Goal: Transaction & Acquisition: Book appointment/travel/reservation

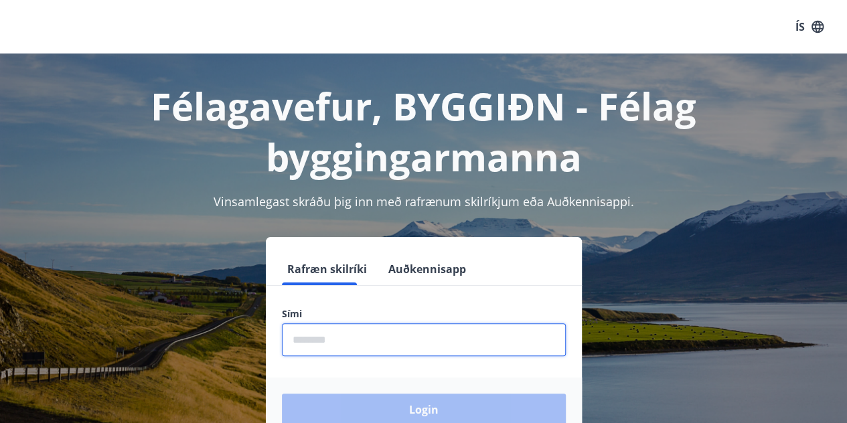
click at [384, 323] on input "phone" at bounding box center [424, 339] width 284 height 33
type input "********"
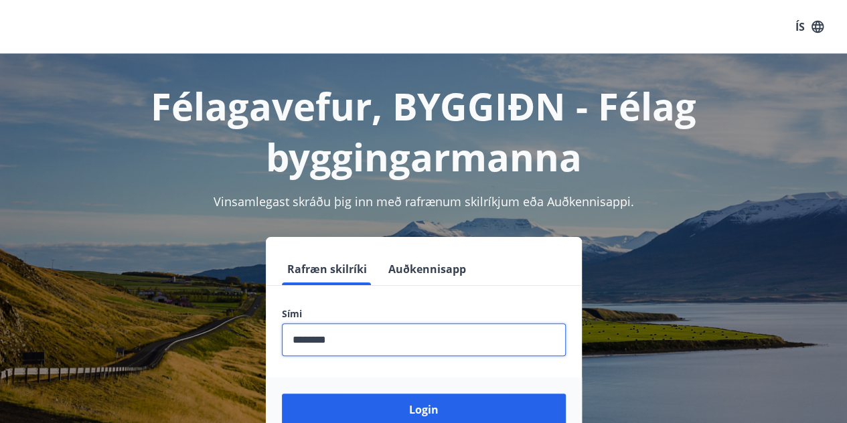
click at [413, 350] on input "phone" at bounding box center [424, 339] width 284 height 33
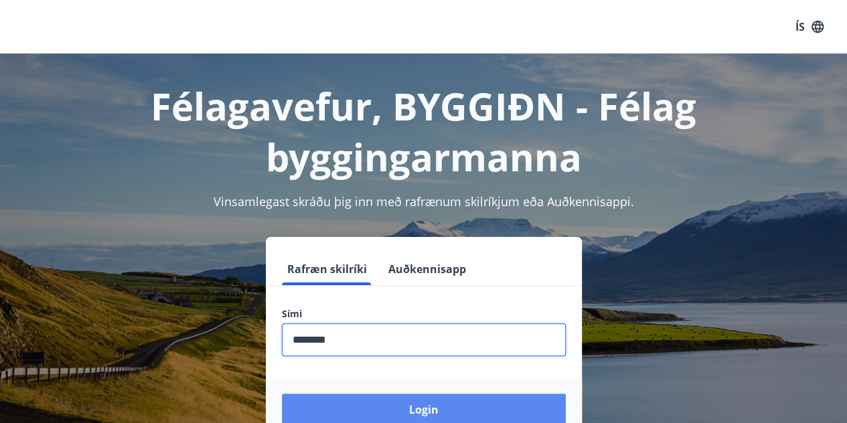
click at [408, 402] on button "Login" at bounding box center [424, 410] width 284 height 32
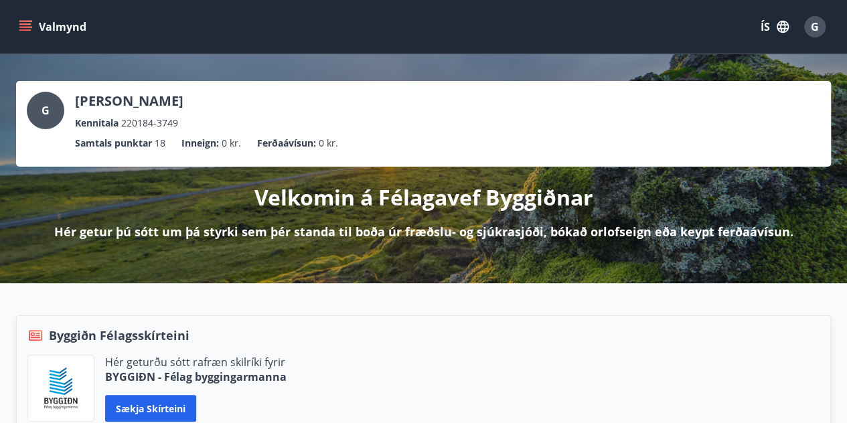
click at [44, 20] on button "Valmynd" at bounding box center [54, 27] width 76 height 24
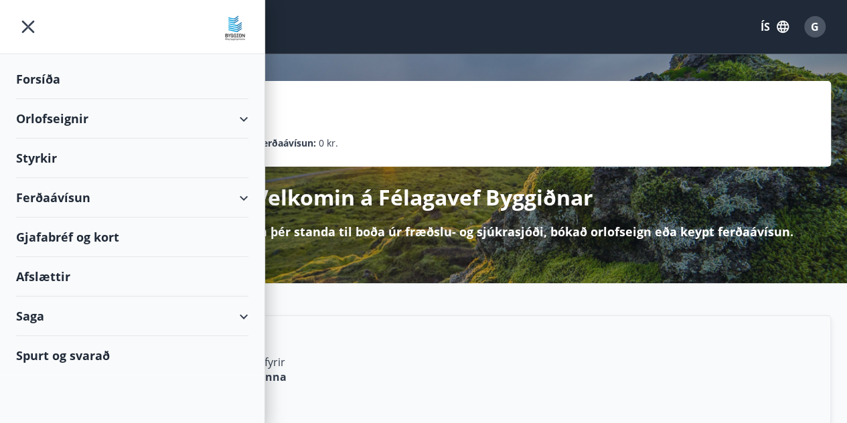
click at [89, 124] on div "Orlofseignir" at bounding box center [132, 119] width 232 height 40
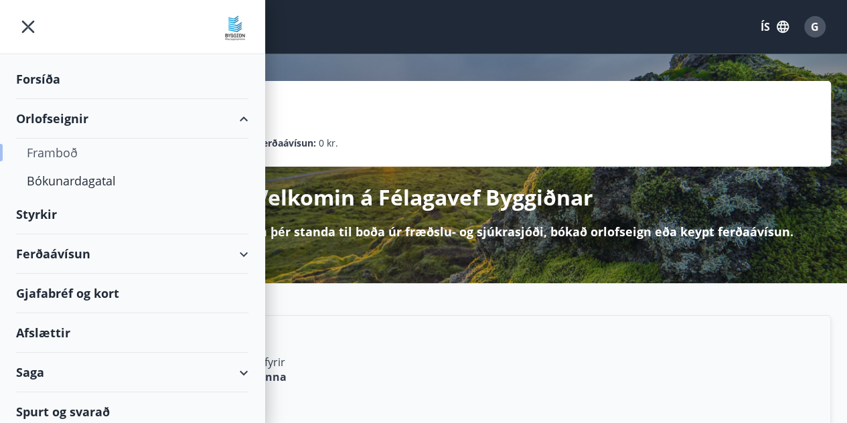
click at [88, 149] on div "Framboð" at bounding box center [132, 153] width 211 height 28
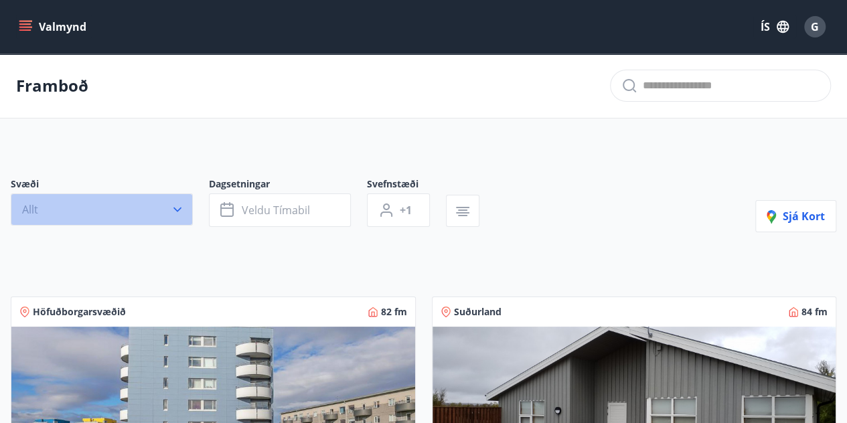
click at [183, 221] on button "Allt" at bounding box center [102, 210] width 182 height 32
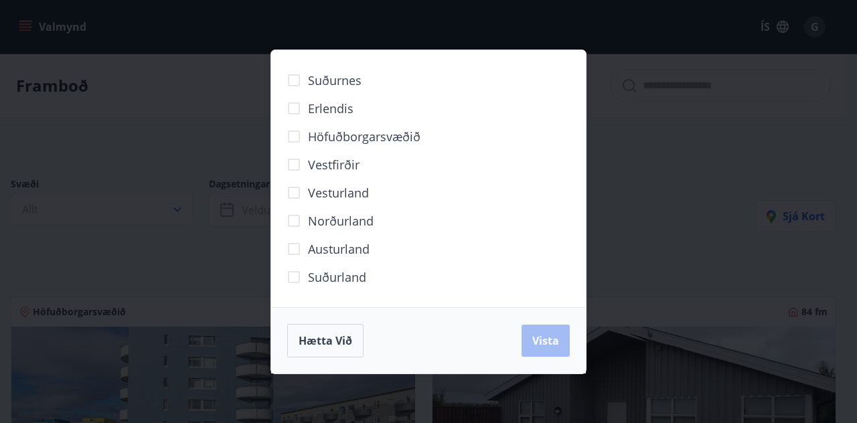
click at [326, 226] on span "Norðurland" at bounding box center [341, 220] width 66 height 17
click at [555, 343] on span "Vista" at bounding box center [545, 340] width 27 height 15
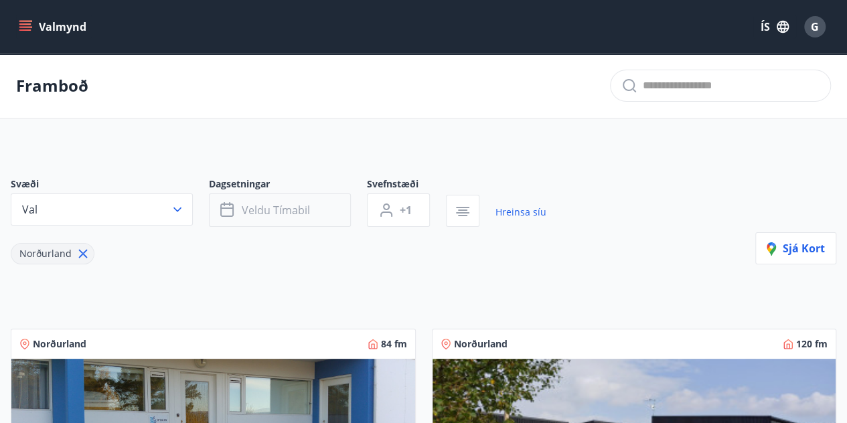
click at [309, 202] on button "Veldu tímabil" at bounding box center [280, 210] width 142 height 33
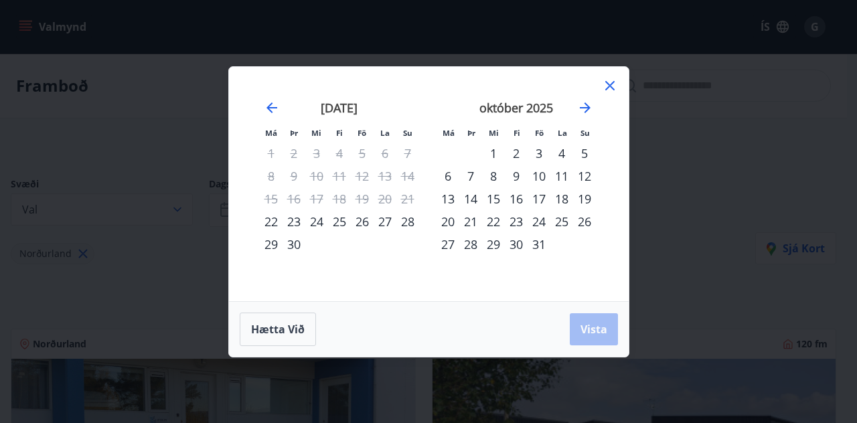
click at [534, 154] on div "3" at bounding box center [539, 153] width 23 height 23
click at [592, 147] on div "5" at bounding box center [584, 153] width 23 height 23
drag, startPoint x: 599, startPoint y: 326, endPoint x: 576, endPoint y: 333, distance: 23.7
click at [576, 333] on button "Vista" at bounding box center [594, 329] width 48 height 32
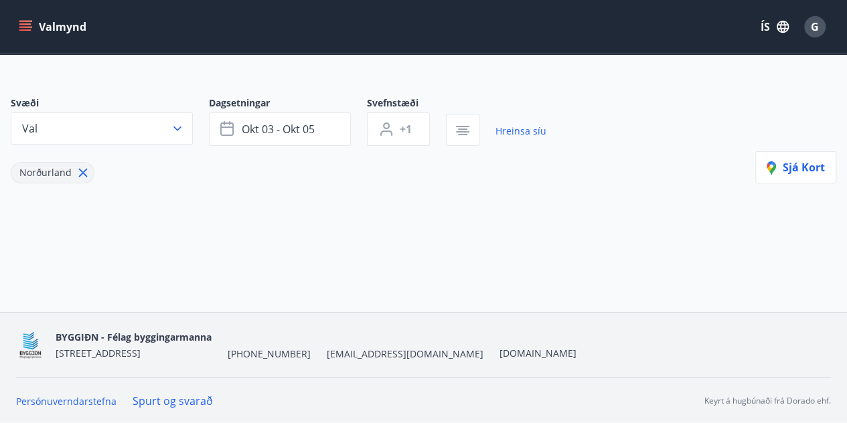
scroll to position [81, 0]
click at [408, 131] on span "+1" at bounding box center [406, 129] width 12 height 15
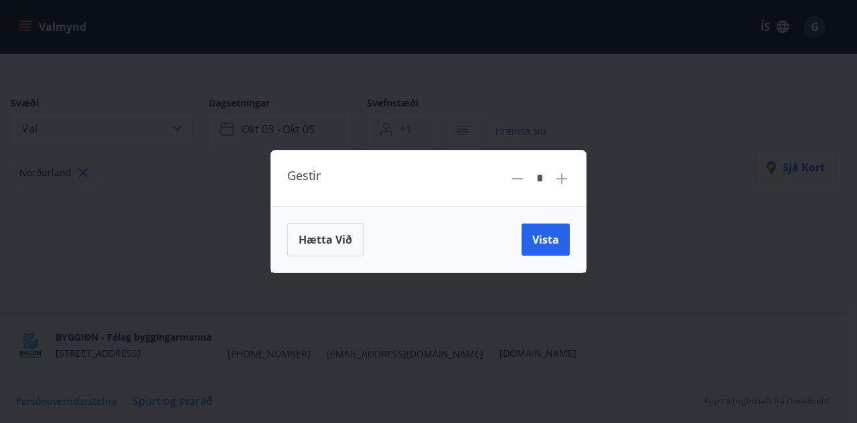
click at [559, 185] on icon at bounding box center [562, 179] width 16 height 16
click at [552, 237] on span "Vista" at bounding box center [545, 239] width 27 height 15
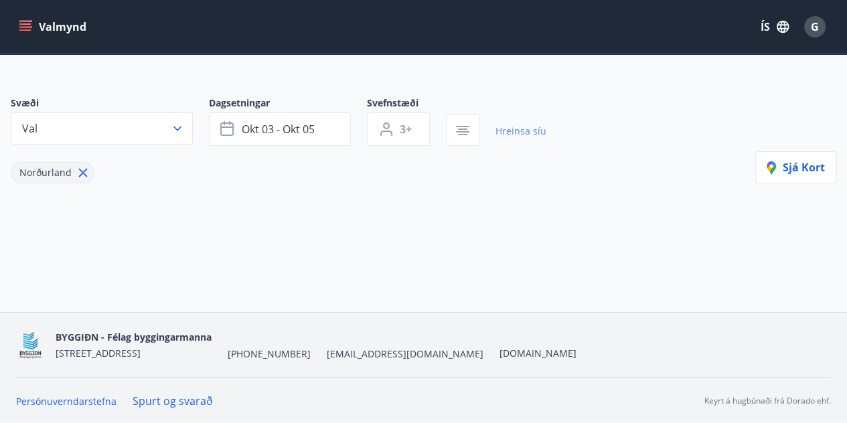
click at [513, 128] on link "Hreinsa síu" at bounding box center [520, 131] width 51 height 29
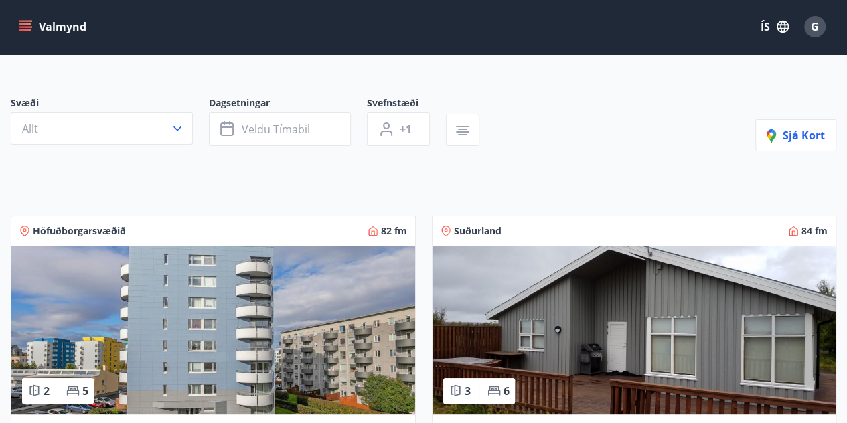
type input "*"
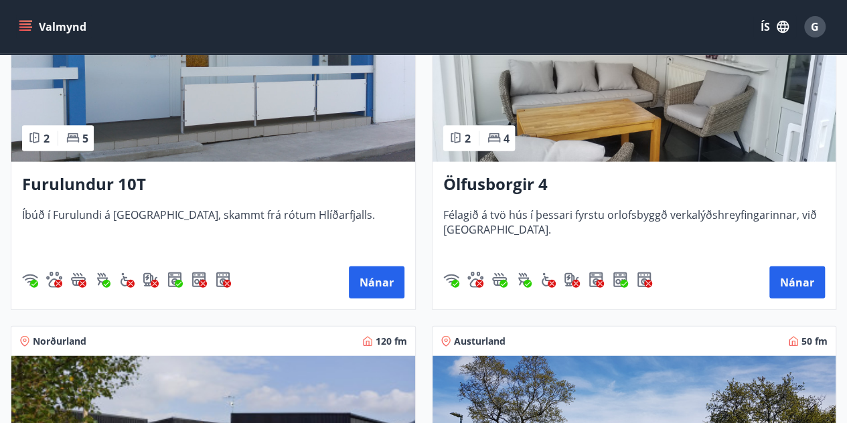
scroll to position [1425, 0]
